Goal: Task Accomplishment & Management: Use online tool/utility

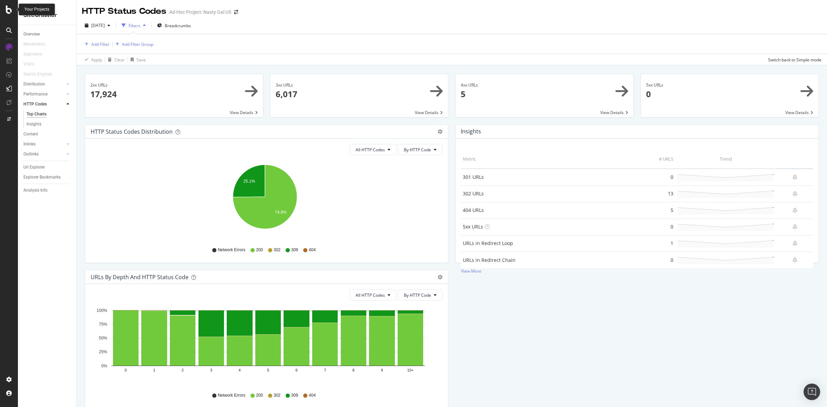
click at [11, 10] on icon at bounding box center [9, 10] width 6 height 8
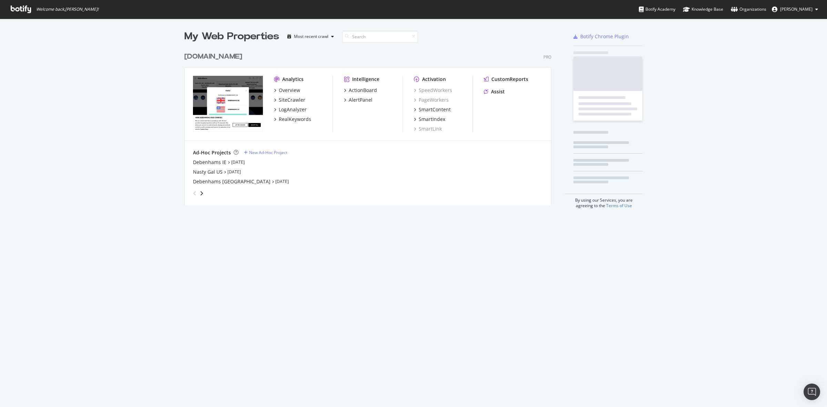
scroll to position [400, 814]
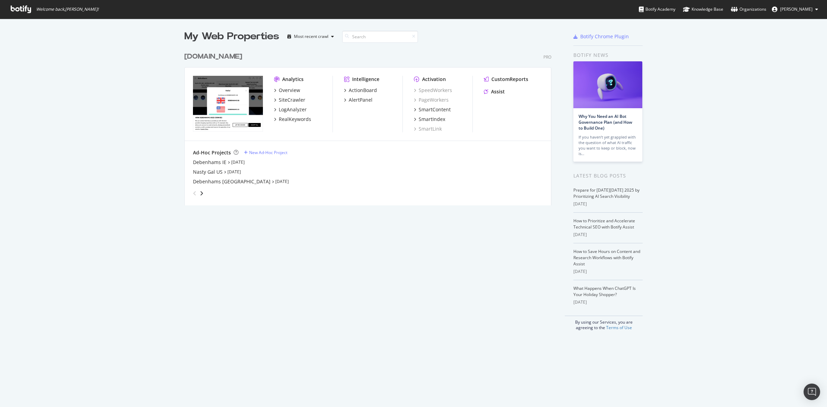
click at [213, 59] on div "[DOMAIN_NAME]" at bounding box center [213, 57] width 58 height 10
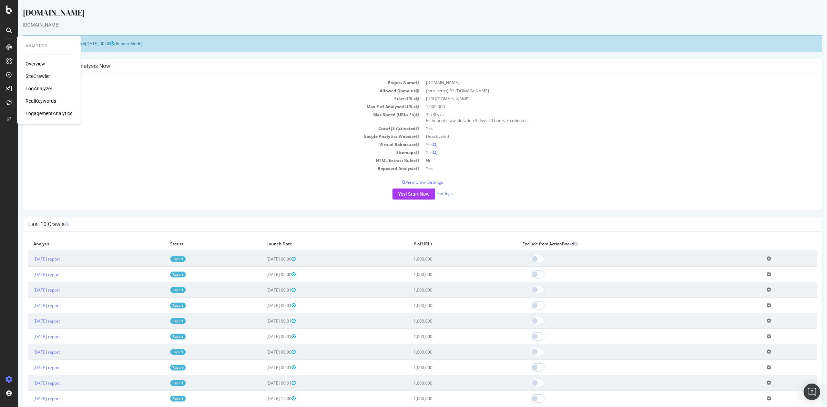
click at [30, 63] on div "Overview" at bounding box center [35, 63] width 20 height 7
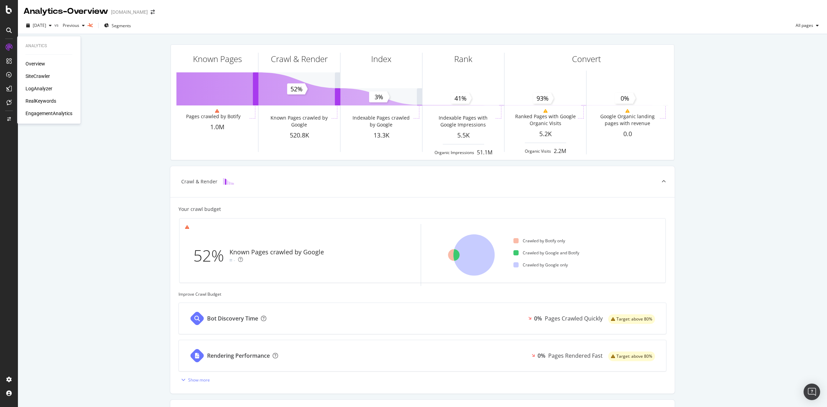
click at [39, 78] on div "SiteCrawler" at bounding box center [37, 76] width 24 height 7
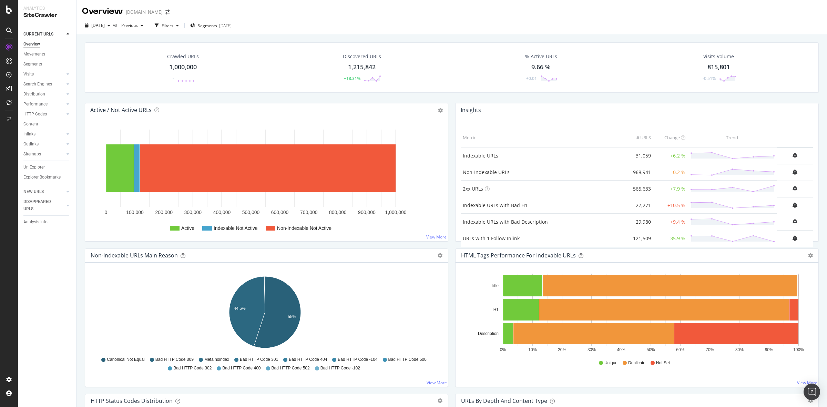
click at [187, 69] on div "1,000,000" at bounding box center [183, 67] width 28 height 9
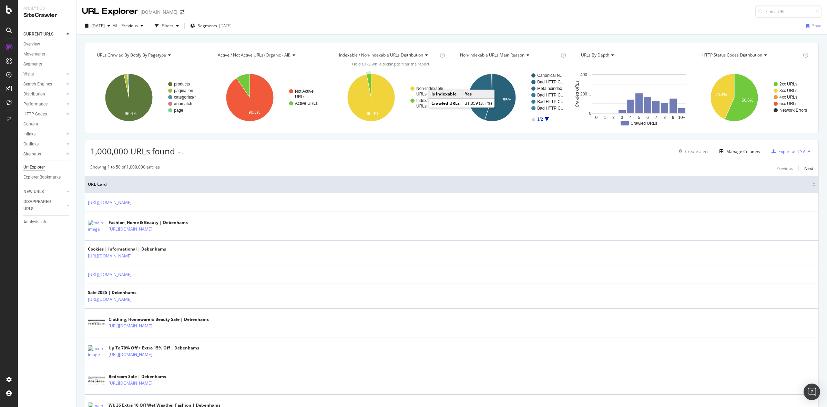
click at [421, 105] on text "URLs" at bounding box center [421, 106] width 10 height 5
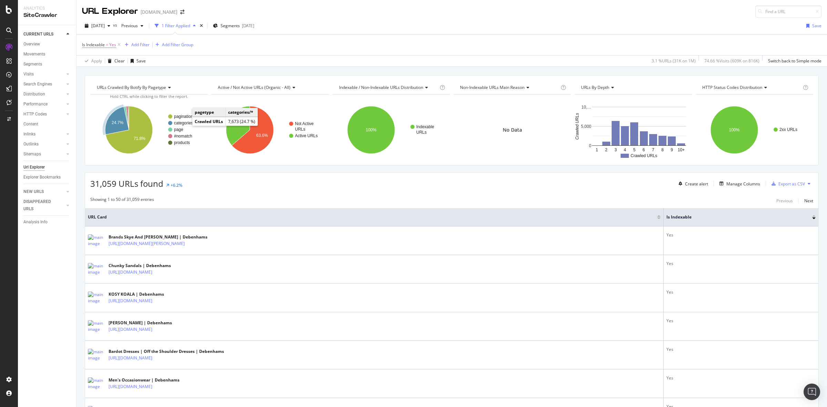
click at [185, 123] on text "categories/*" at bounding box center [185, 123] width 22 height 5
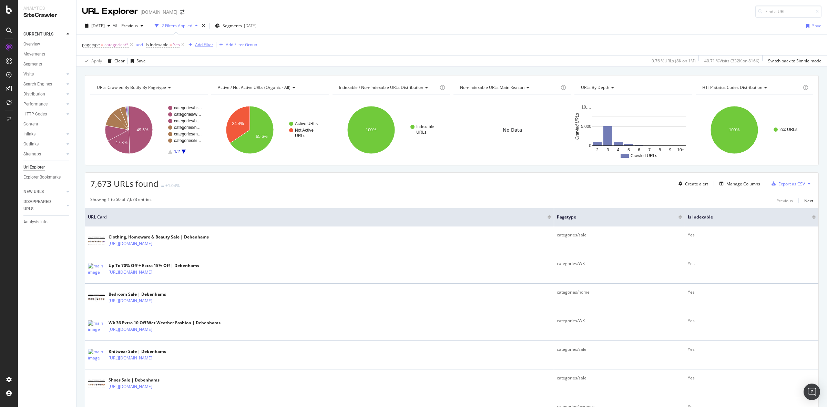
click at [203, 44] on div "Add Filter" at bounding box center [204, 45] width 18 height 6
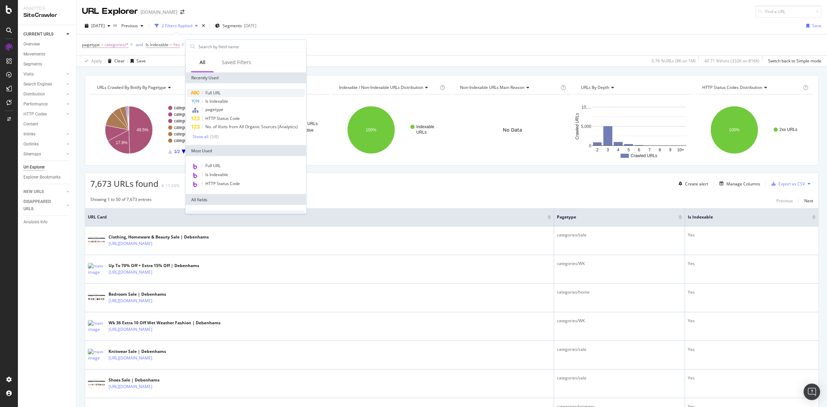
click at [218, 90] on span "Full URL" at bounding box center [212, 93] width 15 height 6
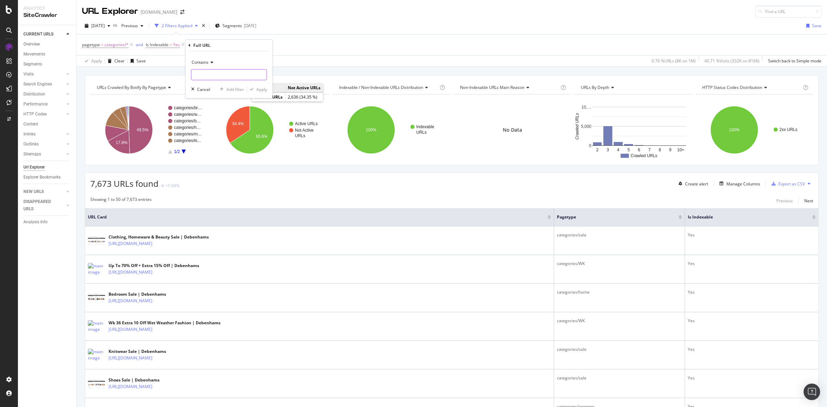
click at [220, 75] on input "text" at bounding box center [229, 74] width 75 height 11
type input "facet"
click at [261, 92] on button "Apply" at bounding box center [257, 89] width 20 height 7
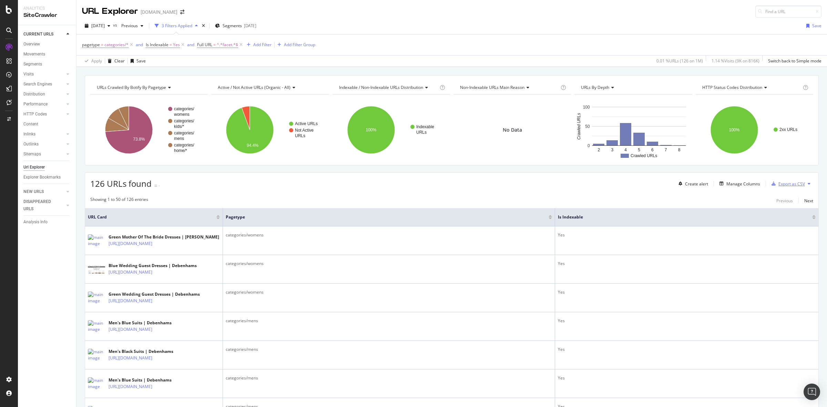
click at [782, 182] on div "Export as CSV" at bounding box center [791, 184] width 27 height 6
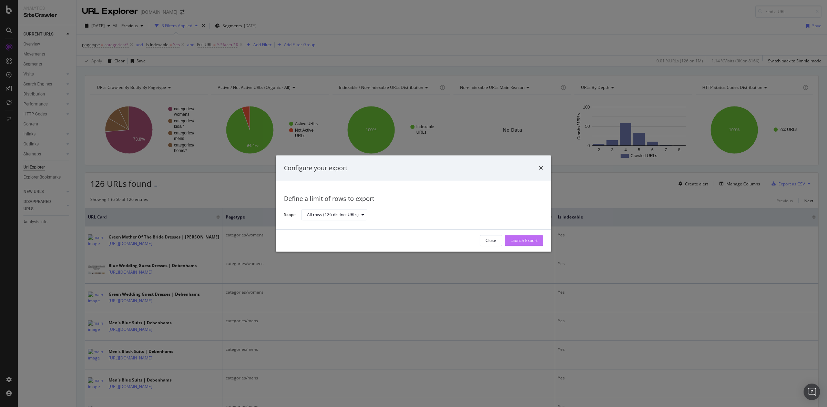
click at [522, 241] on div "Launch Export" at bounding box center [523, 241] width 27 height 6
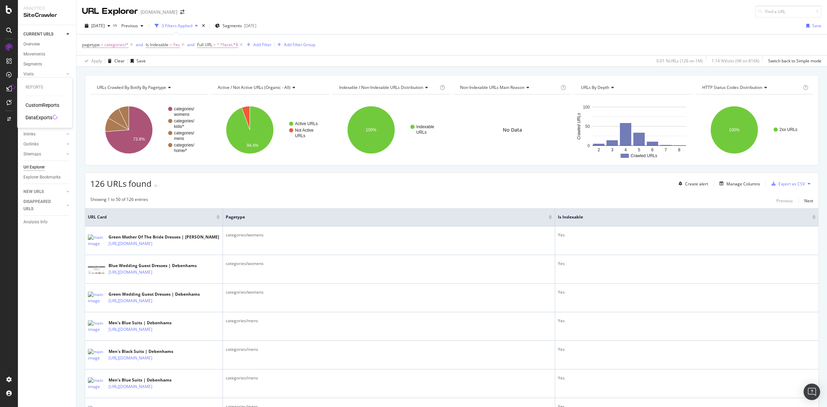
click at [42, 119] on div "DataExports" at bounding box center [38, 117] width 27 height 7
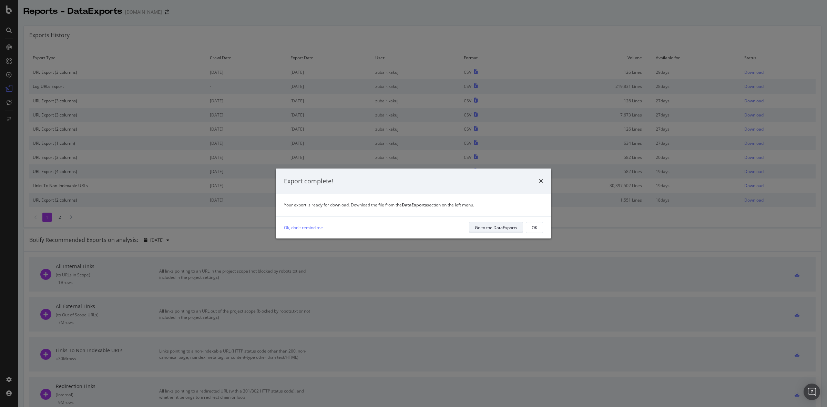
click at [501, 223] on div "Go to the DataExports" at bounding box center [496, 228] width 42 height 10
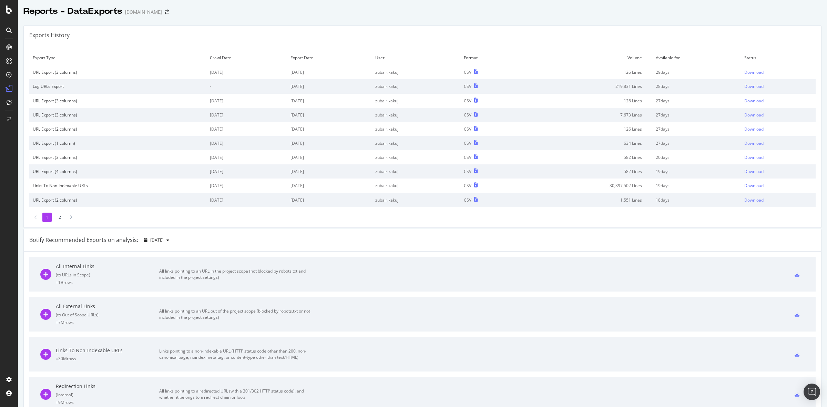
click at [749, 76] on td "Download" at bounding box center [778, 72] width 75 height 14
click at [746, 73] on div "Download" at bounding box center [753, 72] width 19 height 6
click at [46, 76] on div "SiteCrawler" at bounding box center [37, 76] width 24 height 7
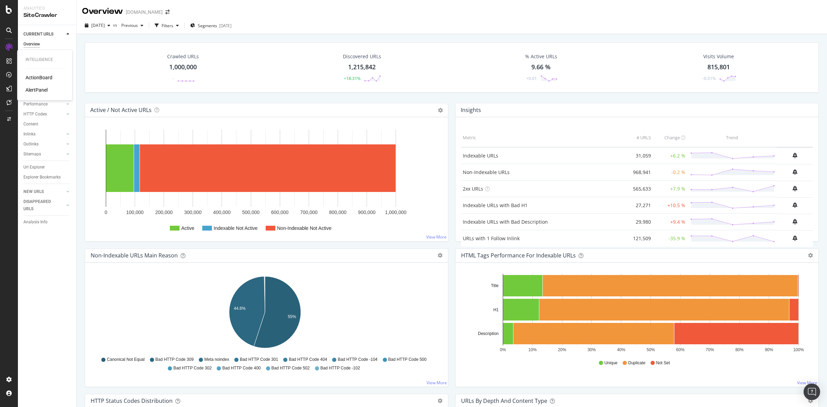
click at [42, 78] on div "ActionBoard" at bounding box center [38, 77] width 27 height 7
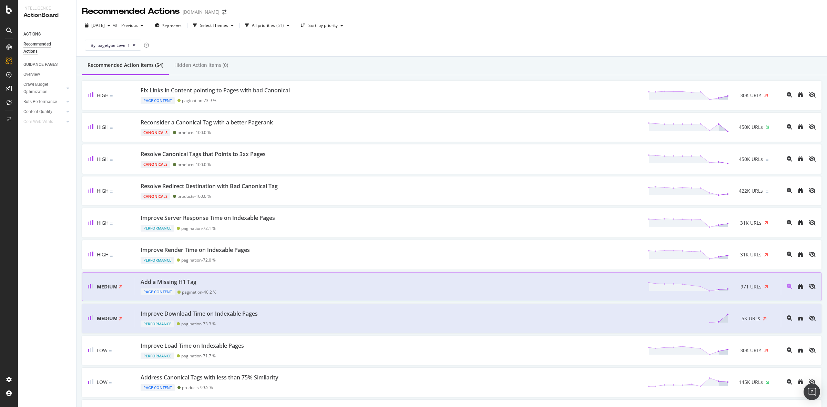
click at [291, 288] on div "Add a Missing H1 Tag Page Content pagination - 40.2 % 971 URLs" at bounding box center [458, 287] width 646 height 18
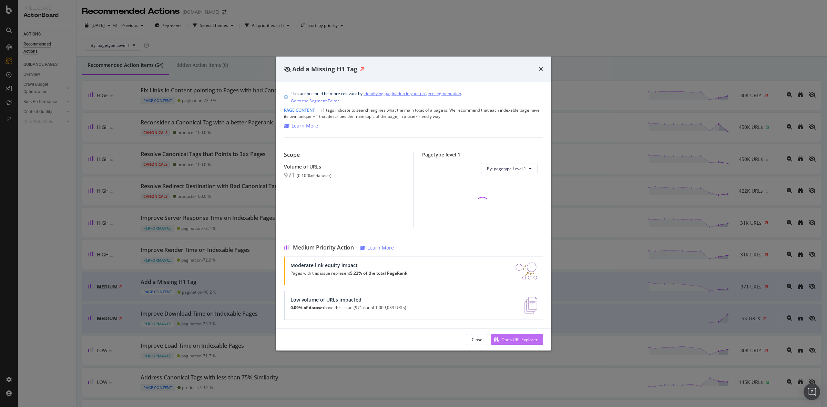
click at [509, 345] on div "Open URL Explorer" at bounding box center [514, 339] width 47 height 10
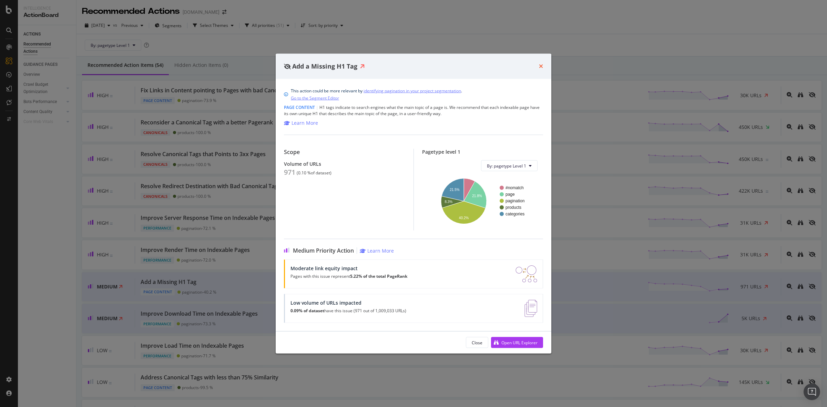
click at [542, 64] on icon "times" at bounding box center [541, 66] width 4 height 6
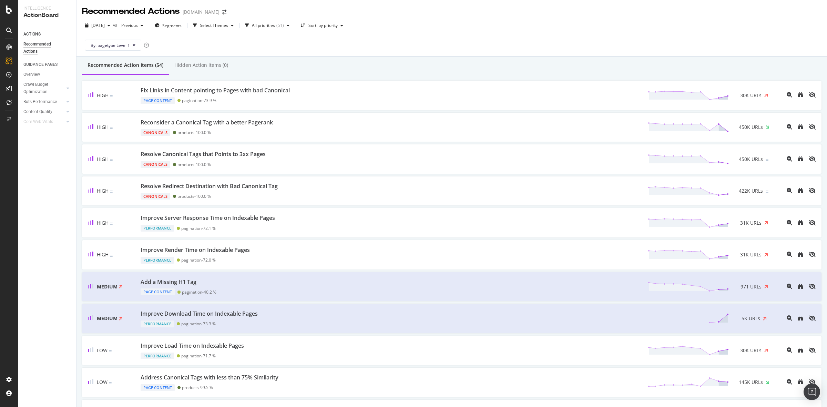
click at [502, 52] on div "By: pagetype Level 1" at bounding box center [451, 45] width 739 height 22
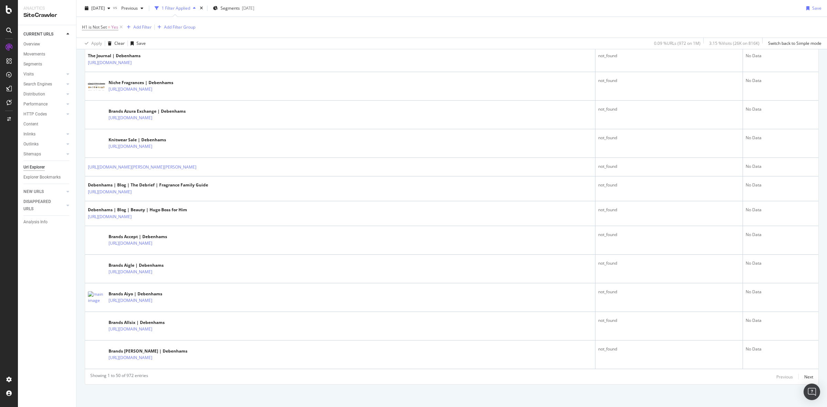
scroll to position [1136, 0]
click at [804, 373] on div "Next" at bounding box center [808, 375] width 9 height 6
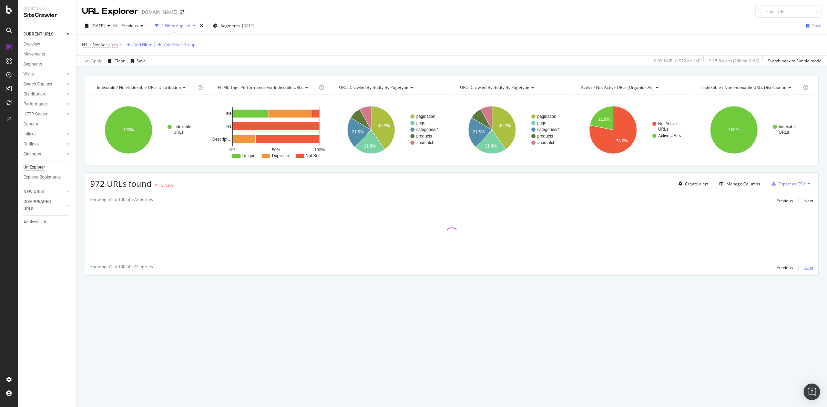
scroll to position [0, 0]
